Goal: Task Accomplishment & Management: Use online tool/utility

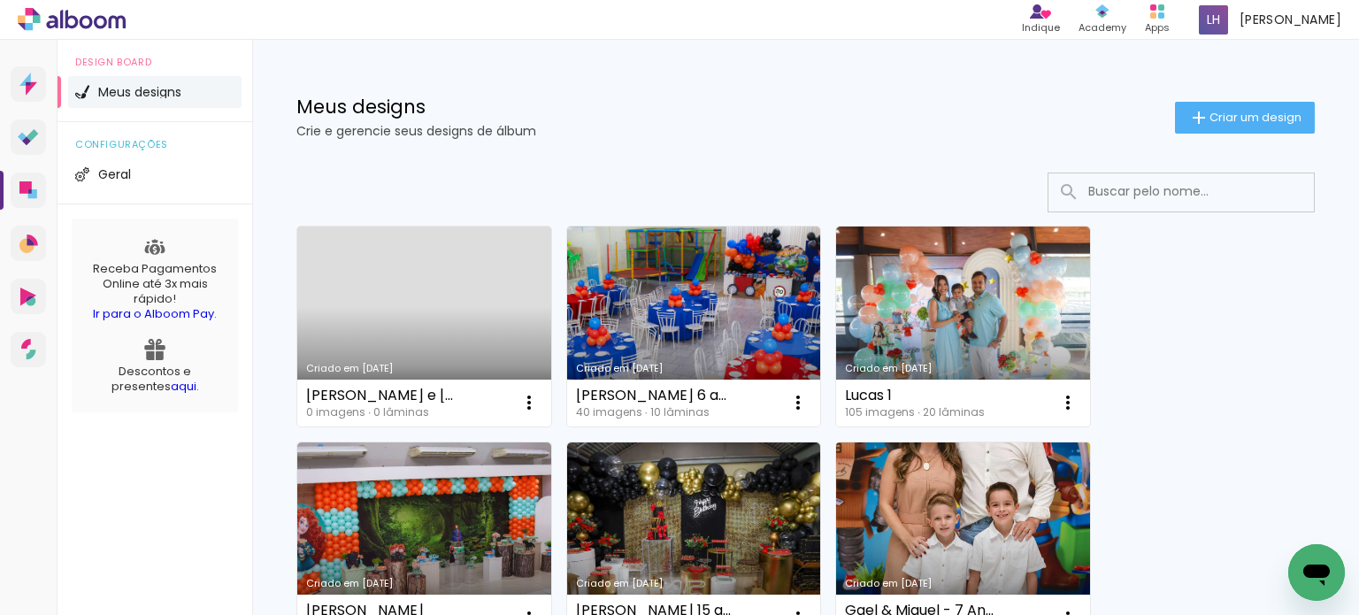
click at [971, 523] on link "Criado em [DATE]" at bounding box center [963, 542] width 254 height 200
